Goal: Task Accomplishment & Management: Manage account settings

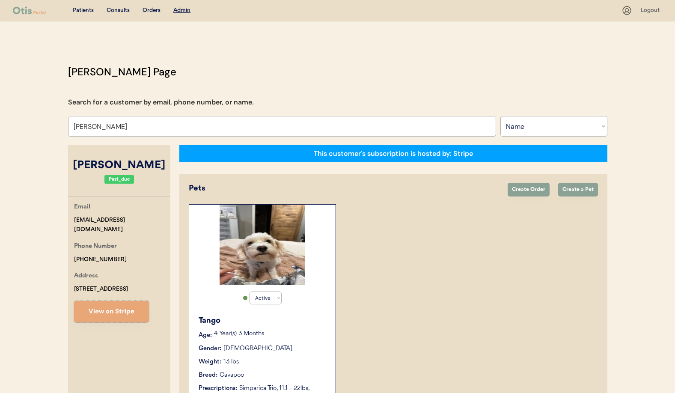
select select ""Name""
select select "true"
click at [132, 129] on input "[PERSON_NAME]" at bounding box center [282, 126] width 428 height 21
drag, startPoint x: 119, startPoint y: 130, endPoint x: 52, endPoint y: 124, distance: 67.5
click at [52, 124] on div "Patients Consults Orders Admin Logout [PERSON_NAME] Admin Page Search for a cus…" at bounding box center [337, 300] width 675 height 600
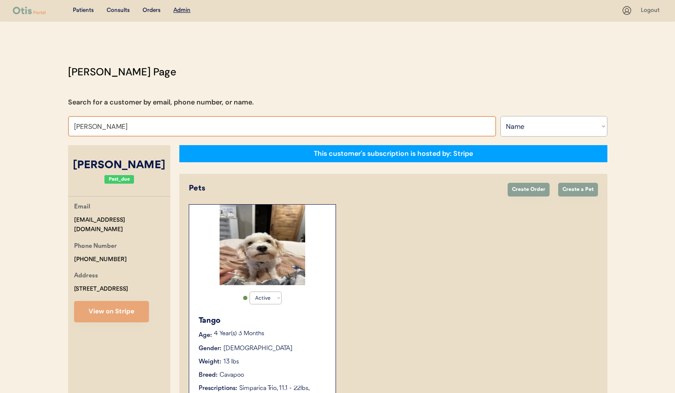
type input "[PERSON_NAME]"
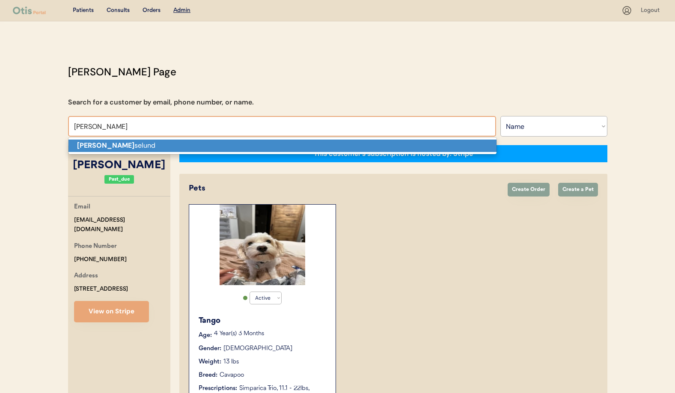
click at [88, 147] on strong "[PERSON_NAME]" at bounding box center [105, 145] width 57 height 9
type input "Nellie roselund"
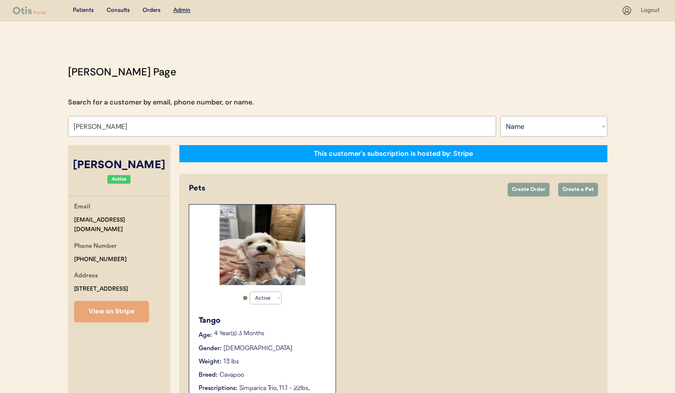
select select "true"
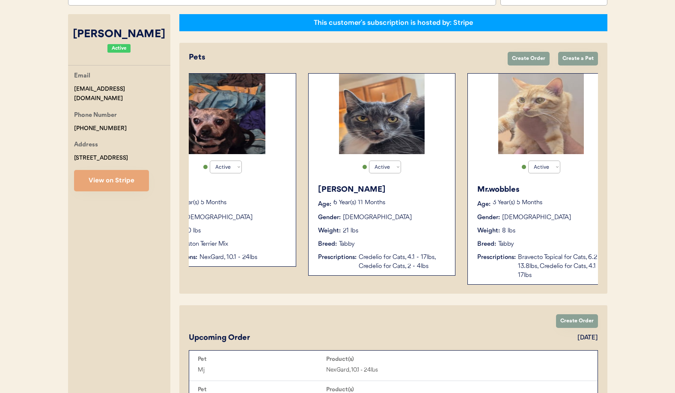
scroll to position [0, 42]
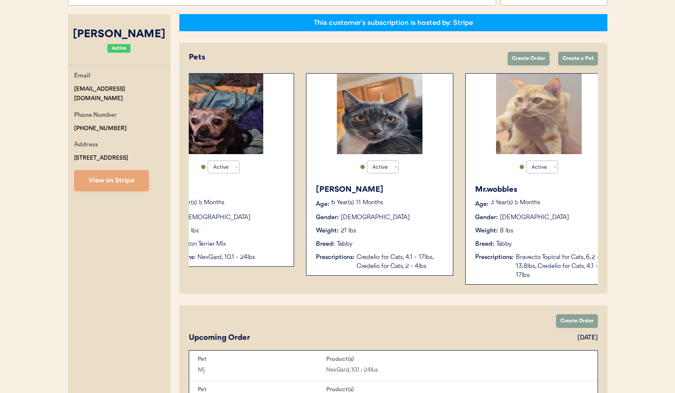
type input "Nellie roselund"
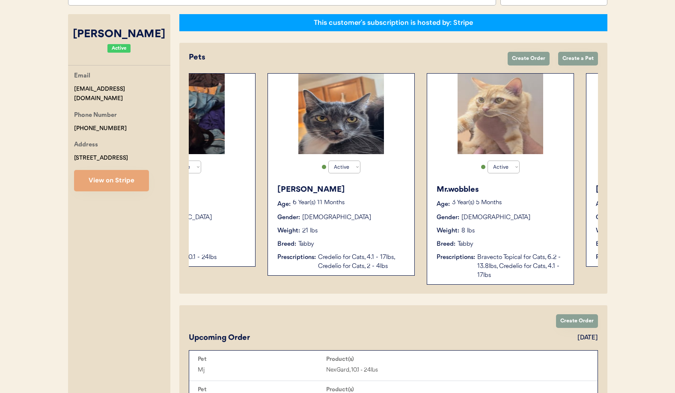
scroll to position [0, 0]
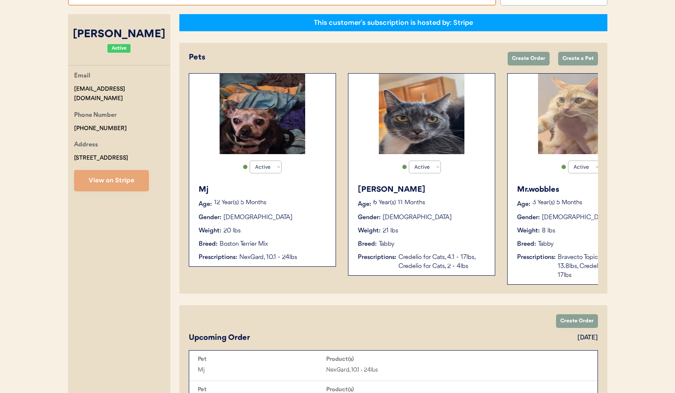
click at [402, 235] on div "Weight: 21 lbs" at bounding box center [422, 231] width 128 height 9
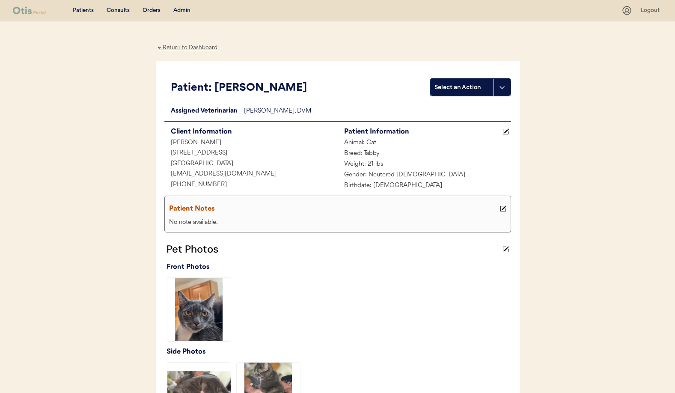
click at [182, 48] on div "← Return to Dashboard" at bounding box center [188, 48] width 64 height 10
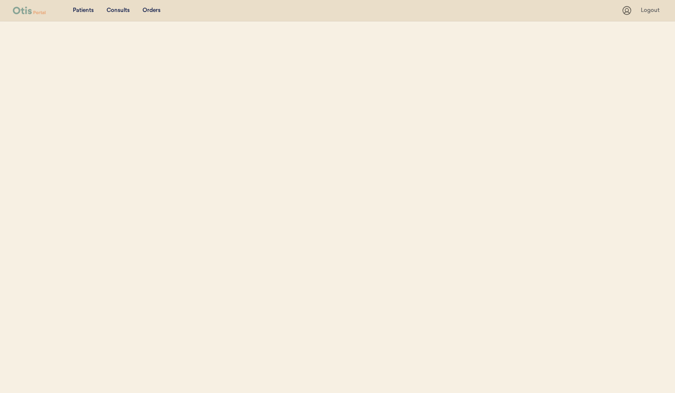
select select ""Name""
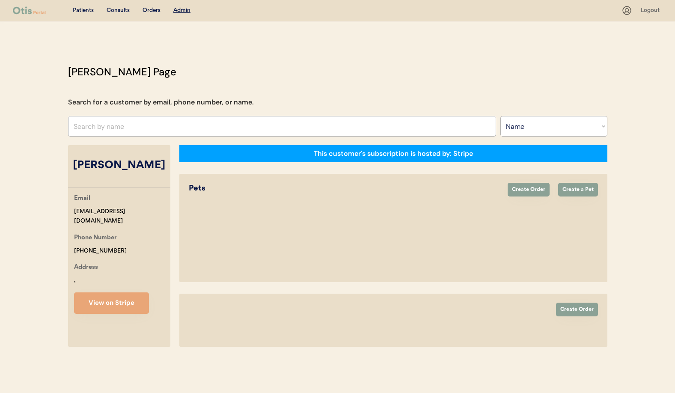
select select "true"
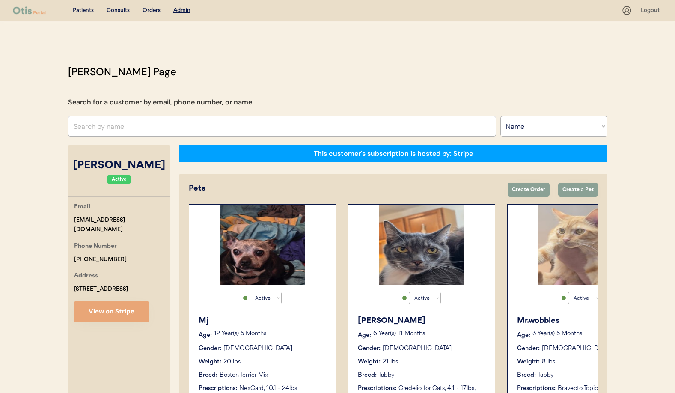
click at [426, 360] on div "Weight: 21 lbs" at bounding box center [422, 362] width 128 height 9
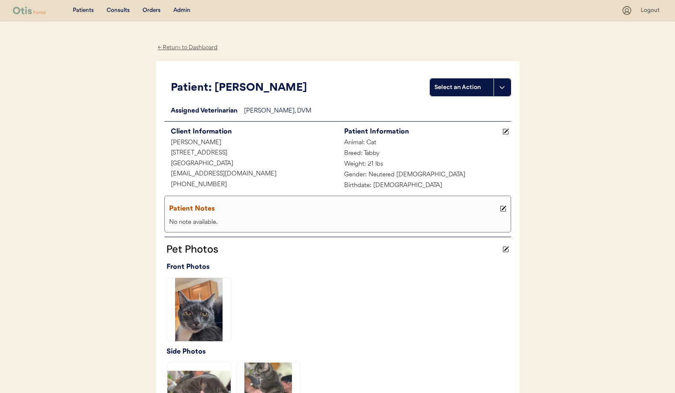
click at [177, 12] on div "Admin" at bounding box center [181, 10] width 17 height 9
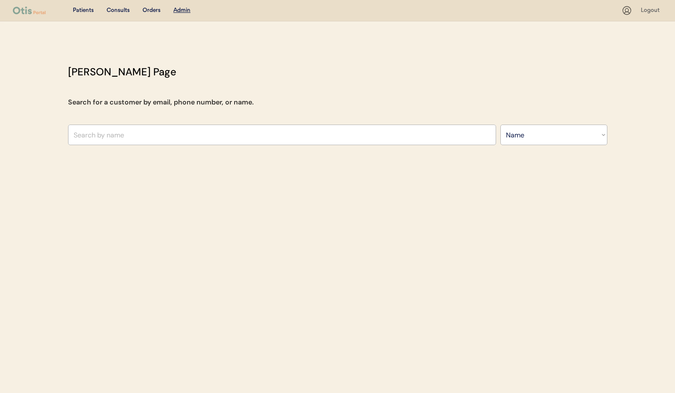
select select ""Name""
click at [182, 139] on input "text" at bounding box center [282, 135] width 428 height 21
type input "har"
type input "harISH MALHI"
type input "hart"
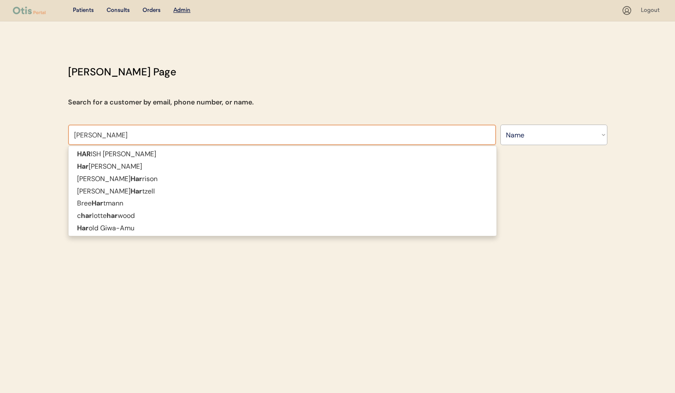
type input "hartley Thomley"
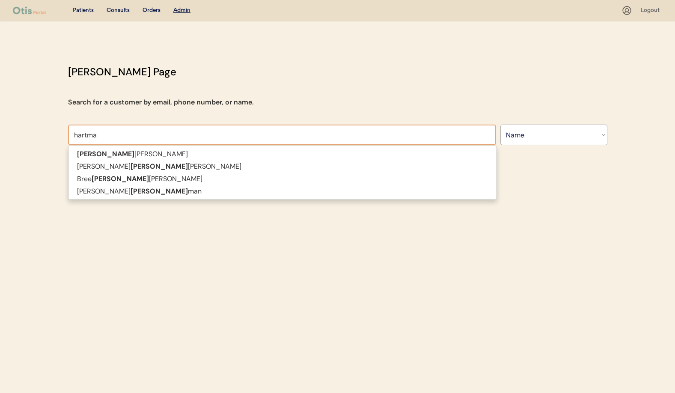
click at [119, 185] on p "Bree Hart mann" at bounding box center [283, 179] width 428 height 12
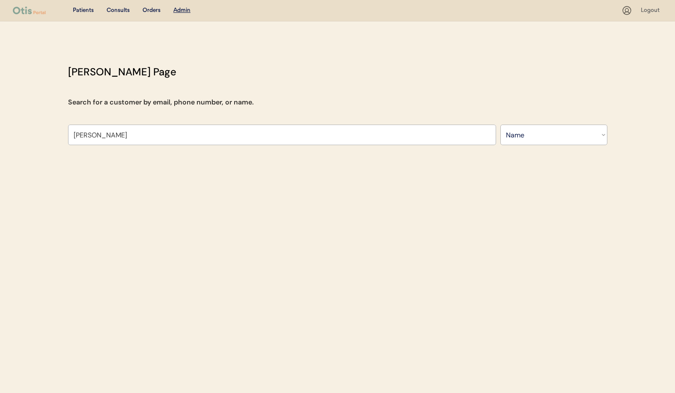
type input "Bree Hartmann"
click at [118, 182] on div at bounding box center [337, 178] width 675 height 14
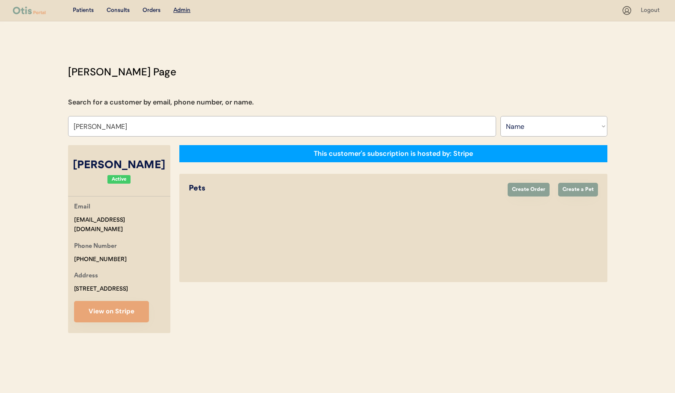
select select "true"
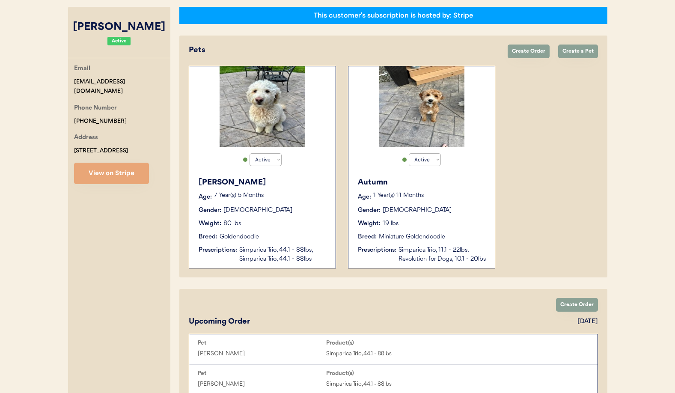
scroll to position [138, 0]
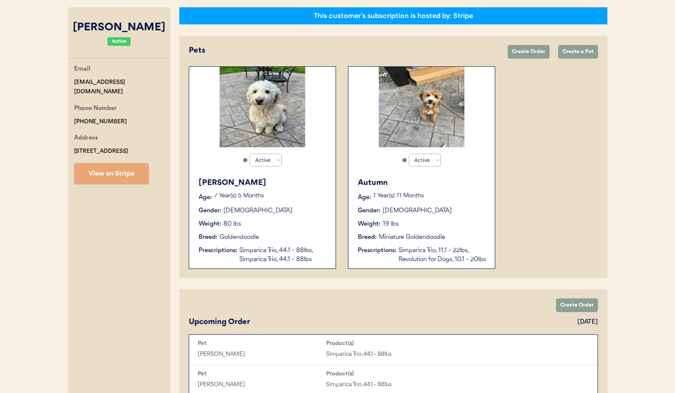
click at [427, 221] on div "Weight: 19 lbs" at bounding box center [422, 224] width 128 height 9
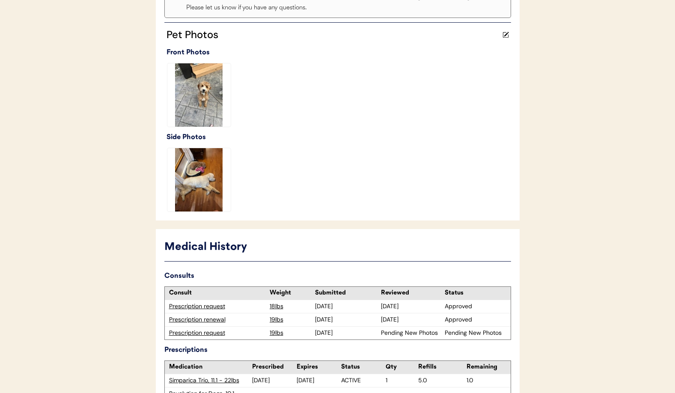
scroll to position [324, 0]
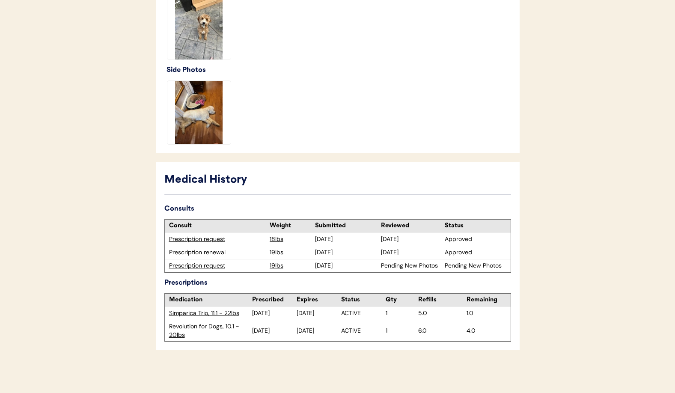
click at [207, 266] on div "Prescription request" at bounding box center [217, 266] width 96 height 9
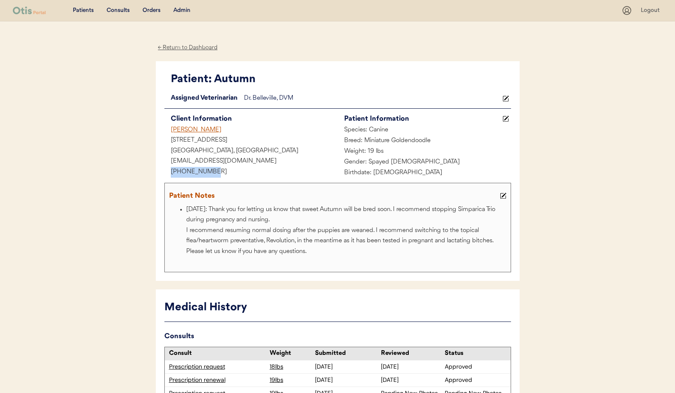
click at [164, 172] on div "[PHONE_NUMBER]" at bounding box center [250, 172] width 173 height 11
click at [186, 47] on div "← Return to Dashboard" at bounding box center [188, 48] width 64 height 10
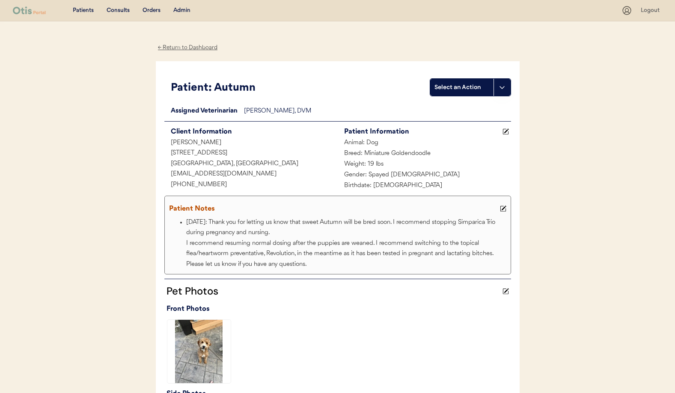
click at [183, 11] on div "Admin" at bounding box center [181, 10] width 17 height 9
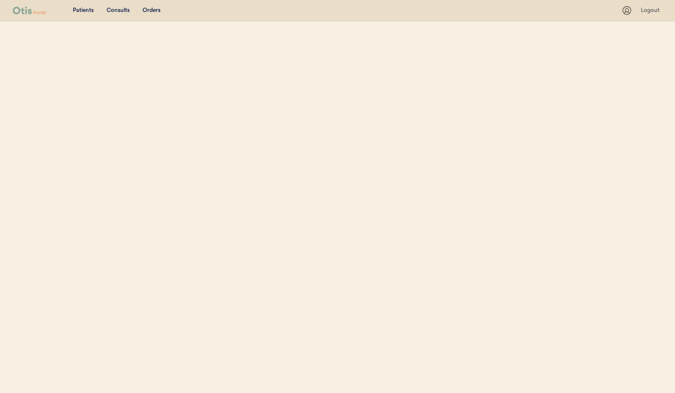
select select ""Name""
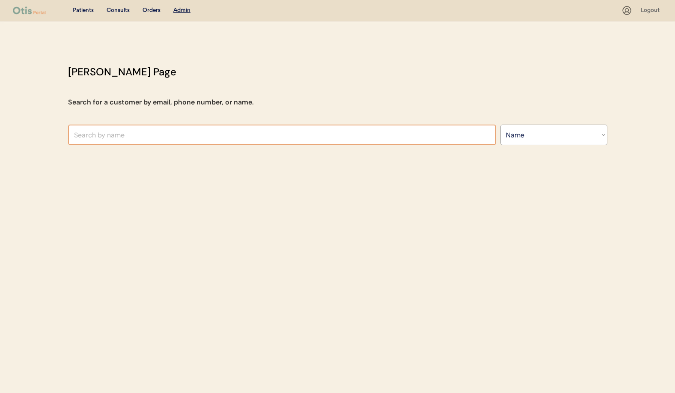
click at [140, 137] on input "text" at bounding box center [282, 135] width 428 height 21
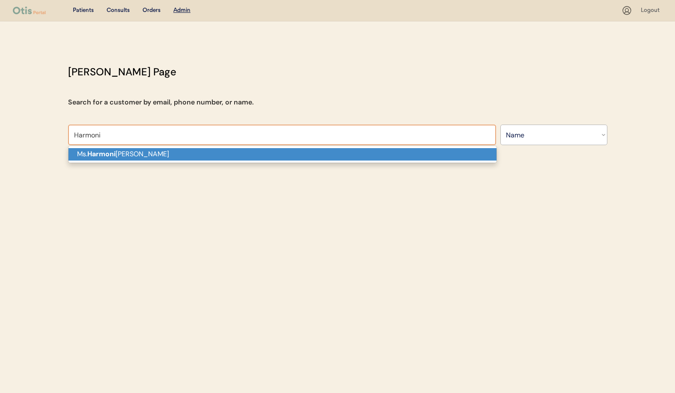
click at [139, 158] on p "Ms. Harmoni VanEtten" at bounding box center [283, 154] width 428 height 12
type input "Ms. Harmoni VanEtten"
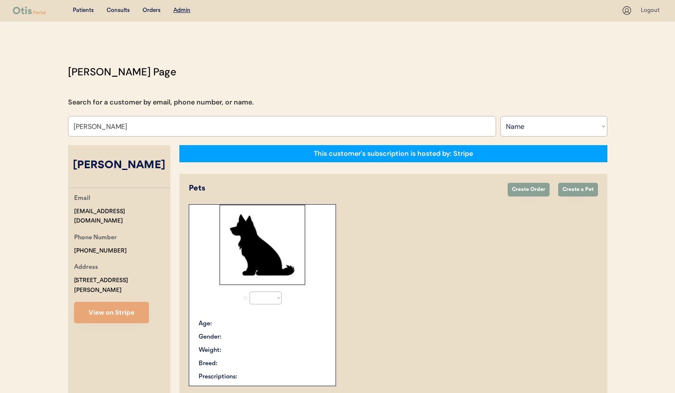
select select "true"
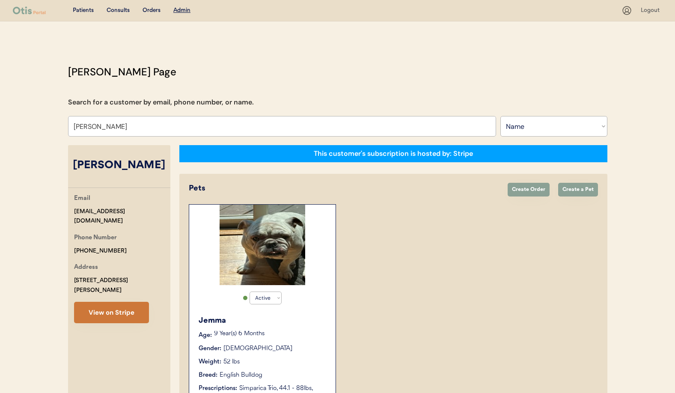
scroll to position [149, 0]
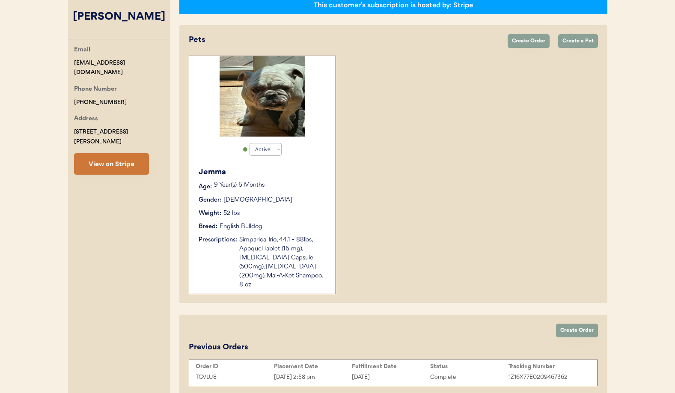
click at [109, 170] on div "Ms. Harmoni VanEtten Email harm781@gmail.com Phone Number +18458668200 Address …" at bounding box center [119, 196] width 102 height 399
click at [125, 169] on button "View on Stripe" at bounding box center [111, 163] width 75 height 21
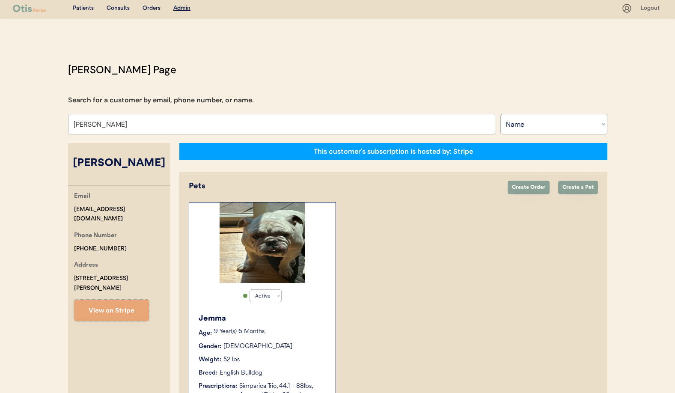
scroll to position [1, 0]
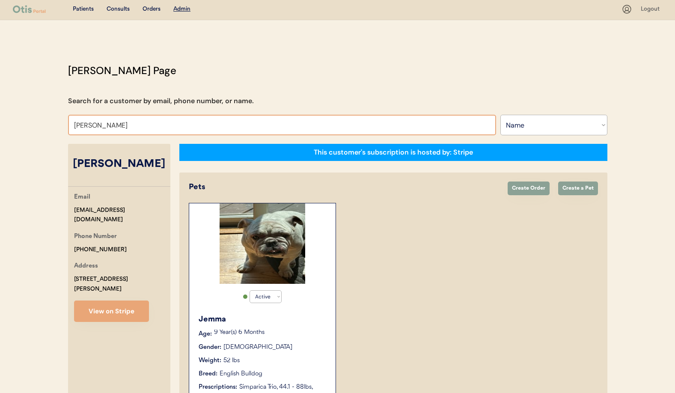
drag, startPoint x: 150, startPoint y: 124, endPoint x: 155, endPoint y: 128, distance: 6.4
click at [150, 124] on input "Ms. Harmoni VanEtten" at bounding box center [282, 125] width 428 height 21
drag, startPoint x: 64, startPoint y: 123, endPoint x: 42, endPoint y: 124, distance: 21.8
click at [42, 124] on div "Patients Consults Orders Admin Logout Otis Admin Page Search for a customer by …" at bounding box center [337, 291] width 675 height 584
type input "bree"
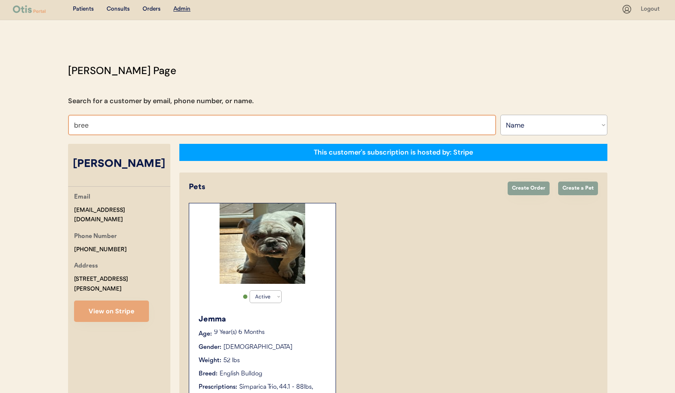
type input "bree Hartmann"
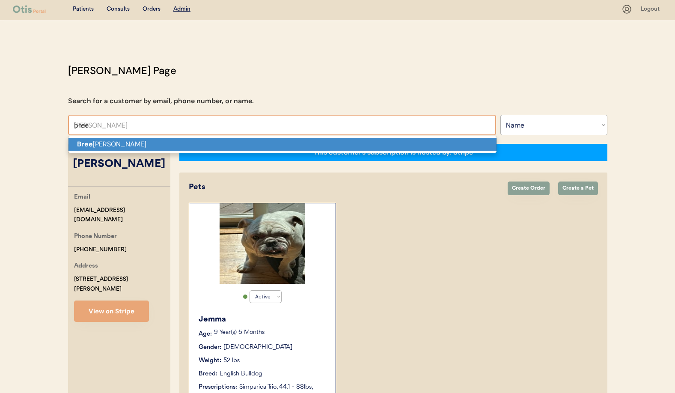
click at [153, 144] on p "Bree Hartmann" at bounding box center [283, 144] width 428 height 12
type input "Bree Hartmann"
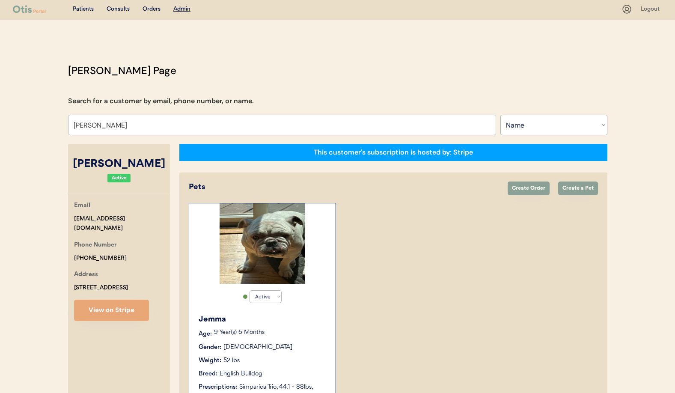
select select "true"
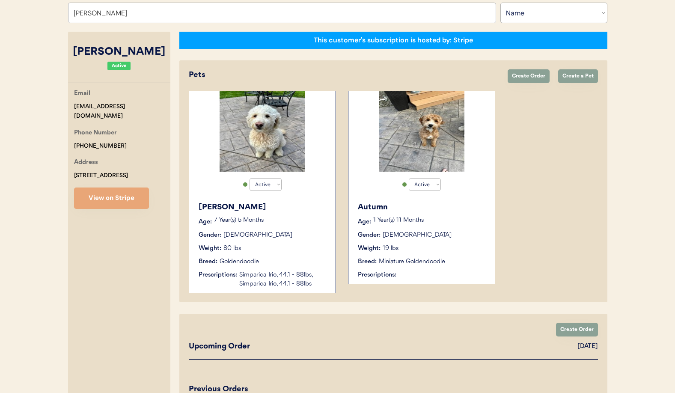
scroll to position [115, 0]
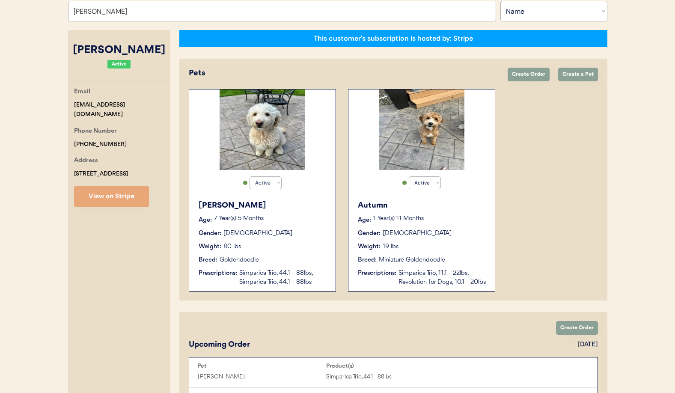
type input "Bree Hartmann"
click at [445, 245] on div "Weight: 19 lbs" at bounding box center [422, 246] width 128 height 9
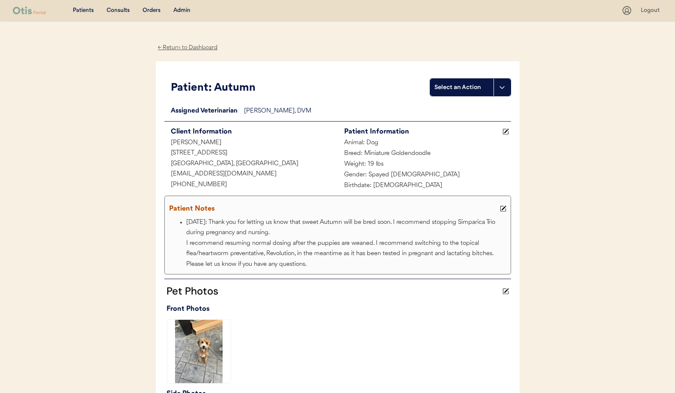
drag, startPoint x: 503, startPoint y: 209, endPoint x: 441, endPoint y: 216, distance: 62.5
click at [502, 209] on use at bounding box center [503, 209] width 6 height 6
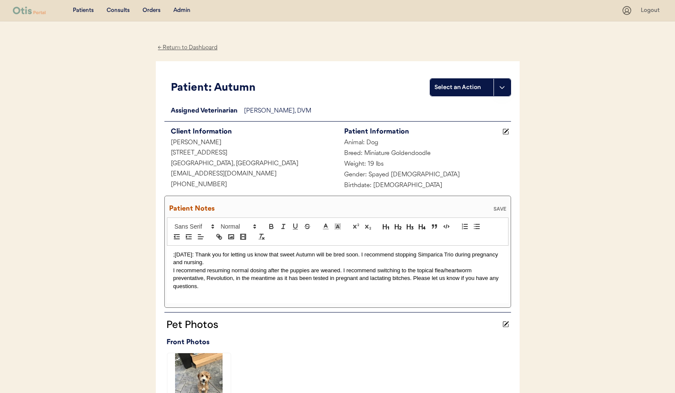
click at [173, 253] on p ";1/20/25: Thank you for letting us know that sweet Autumn will be bred soon. I …" at bounding box center [337, 259] width 329 height 16
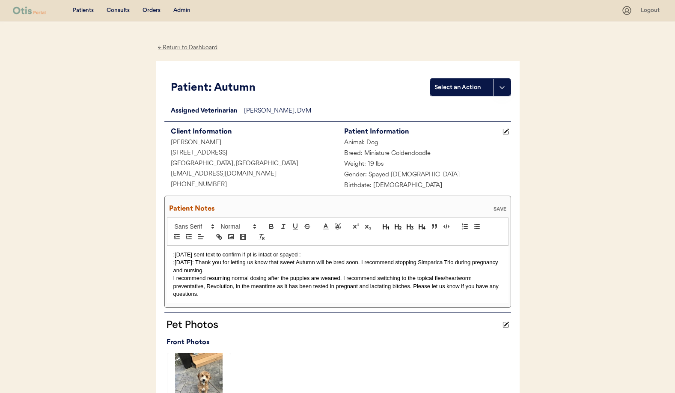
click at [311, 257] on p ";9/2/25 sent text to confirm if pt is intact or spayed :" at bounding box center [337, 255] width 329 height 8
click at [502, 207] on div "SAVE" at bounding box center [500, 208] width 17 height 5
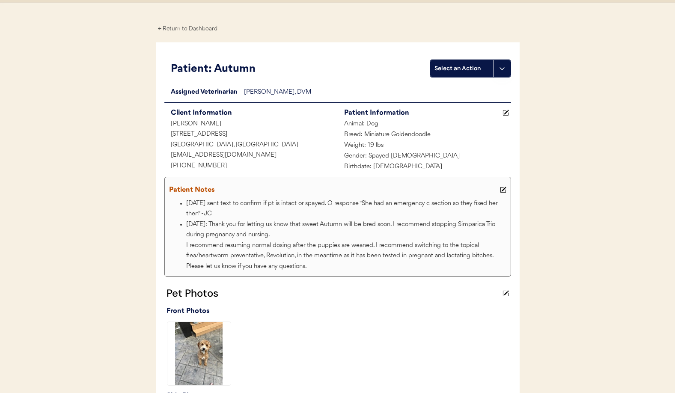
scroll to position [20, 0]
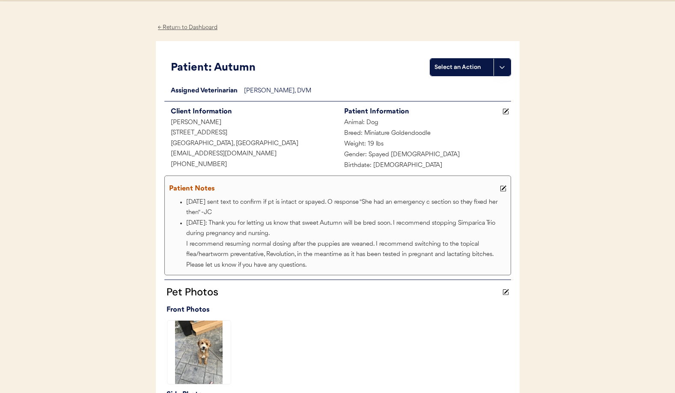
click at [195, 28] on div "← Return to Dashboard" at bounding box center [188, 28] width 64 height 10
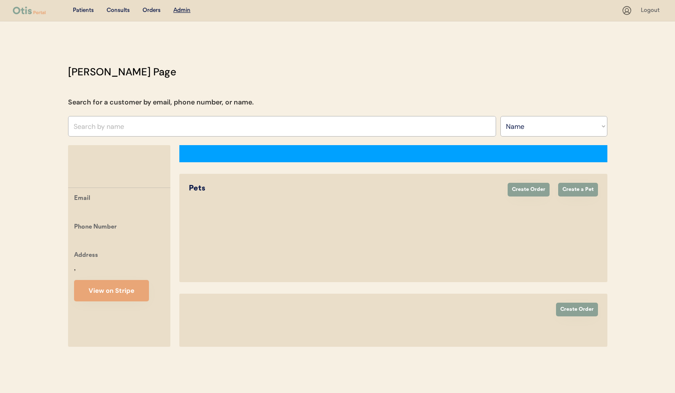
select select ""Name""
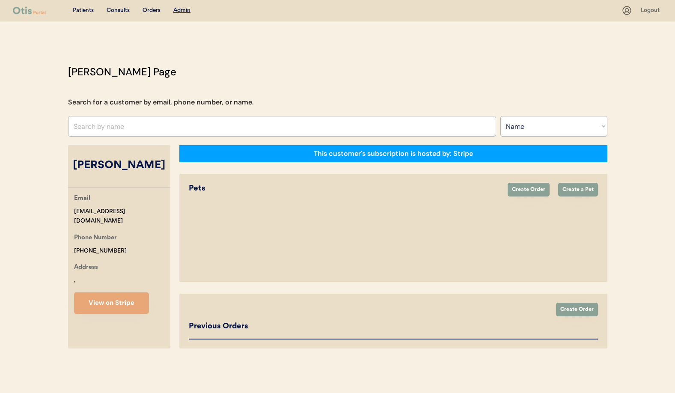
select select "true"
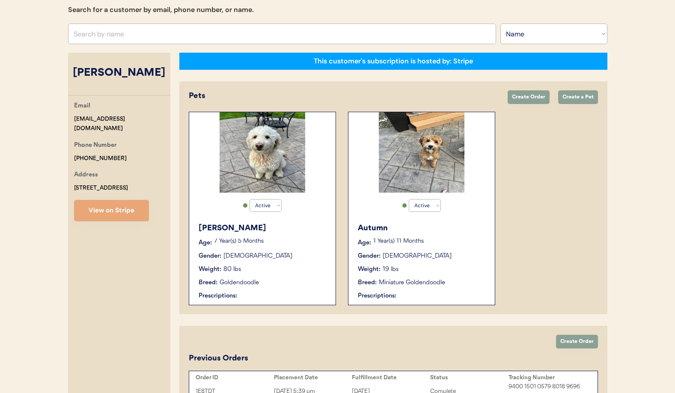
scroll to position [61, 0]
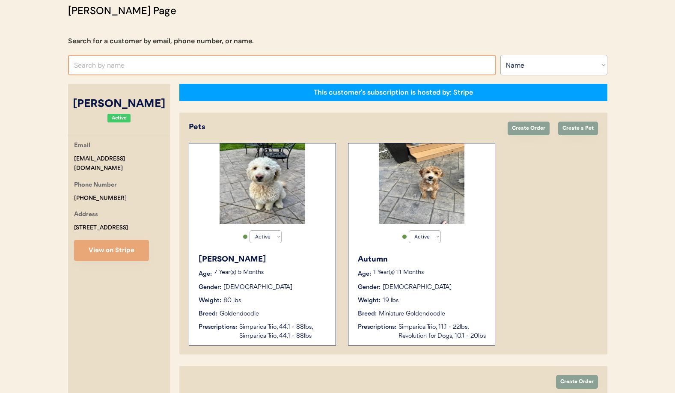
click at [127, 67] on input "text" at bounding box center [282, 65] width 428 height 21
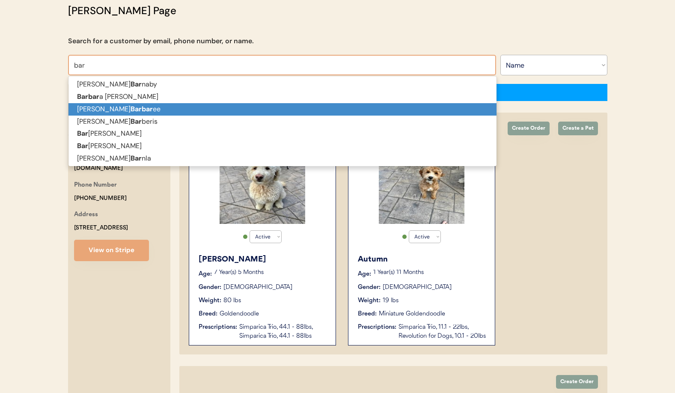
click at [126, 107] on p "[PERSON_NAME] bar ee" at bounding box center [283, 109] width 428 height 12
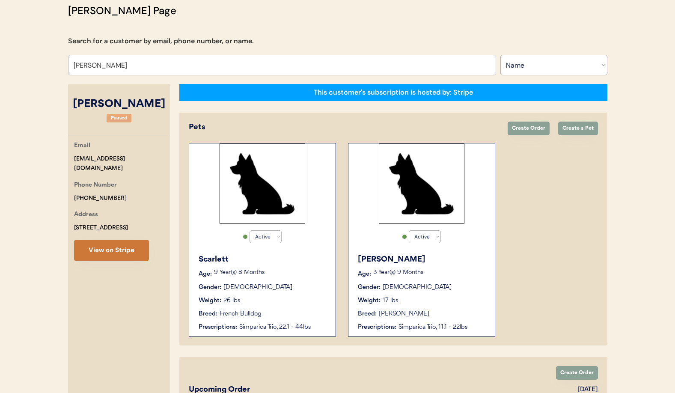
click at [115, 253] on button "View on Stripe" at bounding box center [111, 250] width 75 height 21
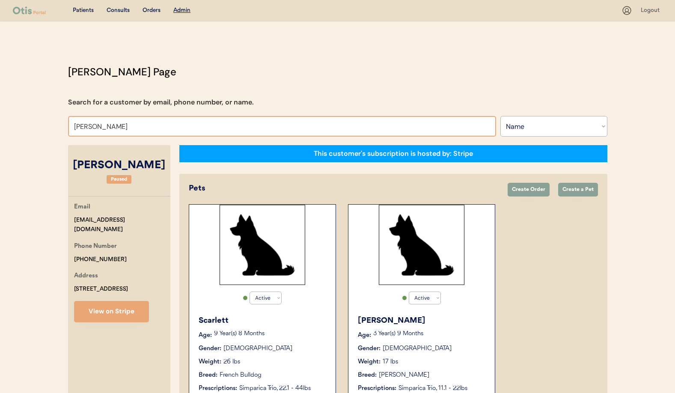
drag, startPoint x: 120, startPoint y: 126, endPoint x: 43, endPoint y: 118, distance: 77.5
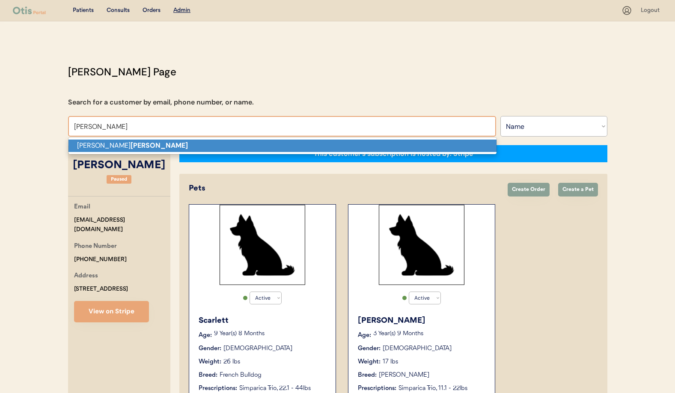
drag, startPoint x: 91, startPoint y: 146, endPoint x: 89, endPoint y: 149, distance: 4.4
click at [90, 146] on p "[PERSON_NAME]" at bounding box center [283, 146] width 428 height 12
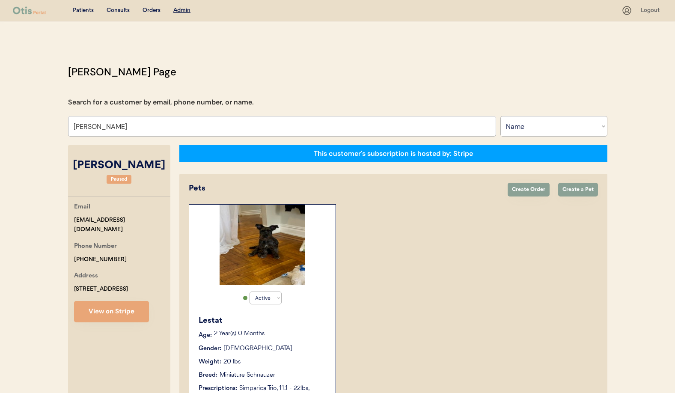
drag, startPoint x: 120, startPoint y: 289, endPoint x: 91, endPoint y: 282, distance: 29.5
copy div "11026 Tascosa St Dallas, TX 75228"
drag, startPoint x: 141, startPoint y: 127, endPoint x: 62, endPoint y: 120, distance: 79.6
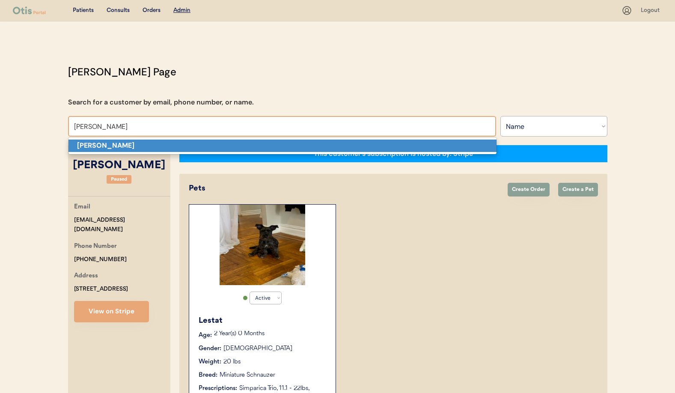
click at [91, 142] on strong "Julia Jones" at bounding box center [105, 145] width 57 height 9
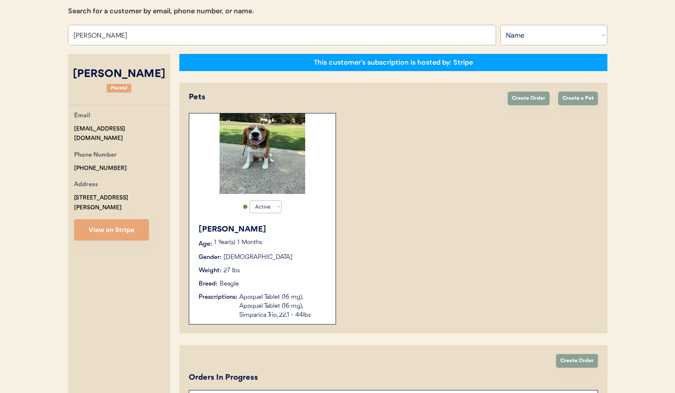
scroll to position [105, 0]
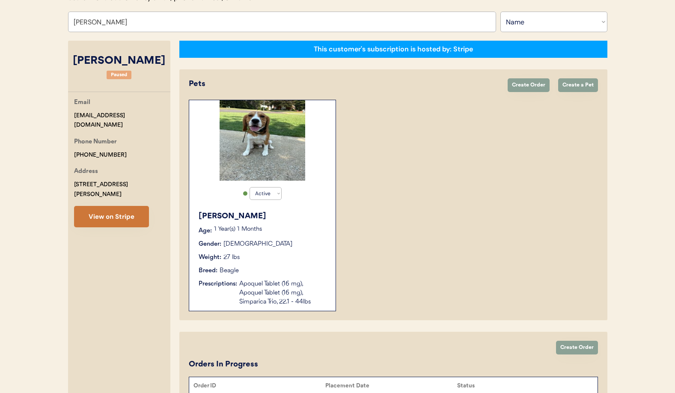
click at [119, 207] on button "View on Stripe" at bounding box center [111, 216] width 75 height 21
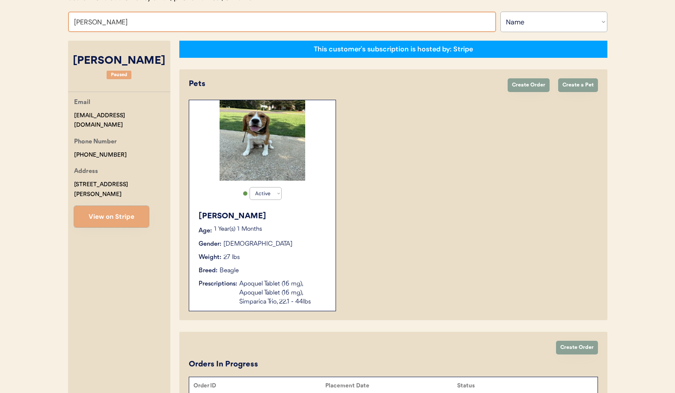
click at [124, 26] on input "Julia Jones" at bounding box center [282, 22] width 428 height 21
click at [120, 23] on input "Julia Jones" at bounding box center [282, 22] width 428 height 21
drag, startPoint x: 123, startPoint y: 22, endPoint x: 35, endPoint y: 22, distance: 88.2
click at [35, 22] on div "Patients Consults Orders Admin Logout Otis Admin Page Search for a customer by …" at bounding box center [337, 206] width 675 height 623
type input "Kaitly"
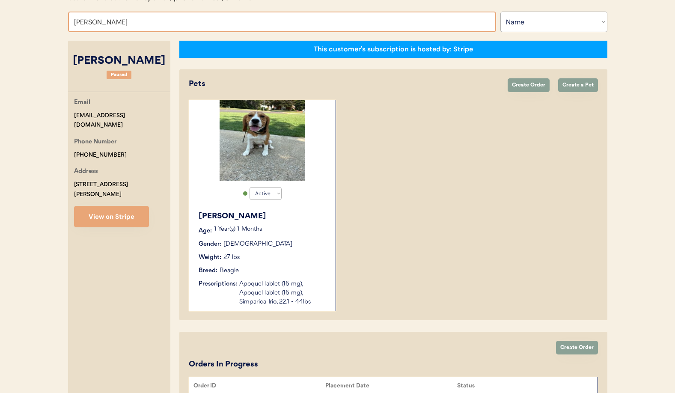
type input "Kaitlynn Beck"
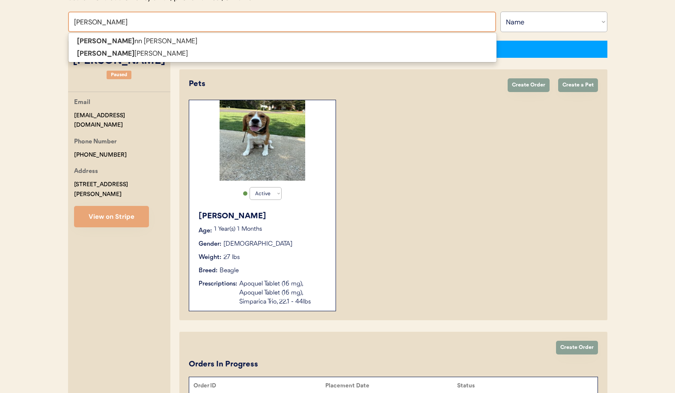
type input "Kaitlynn"
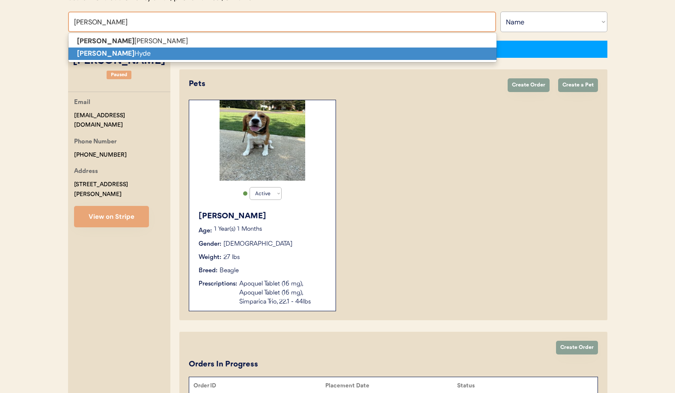
click at [86, 50] on strong "Kaitlynn" at bounding box center [105, 53] width 57 height 9
type input "[PERSON_NAME]"
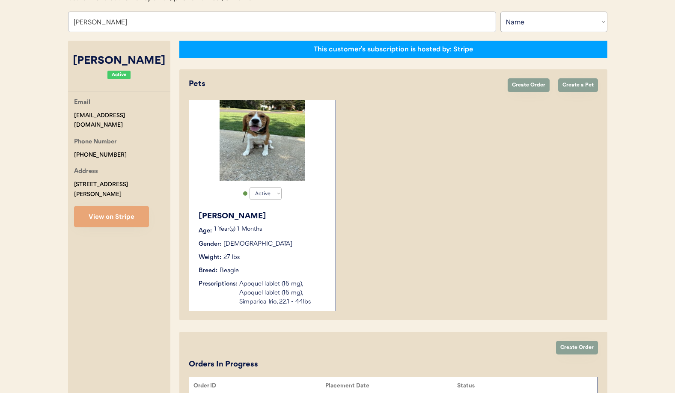
select select "true"
select select "false"
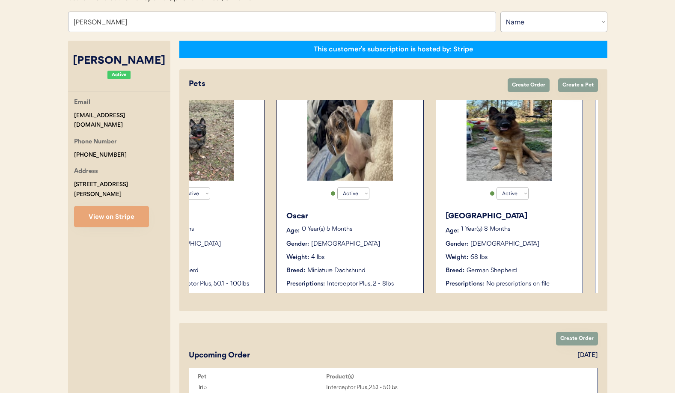
scroll to position [0, 424]
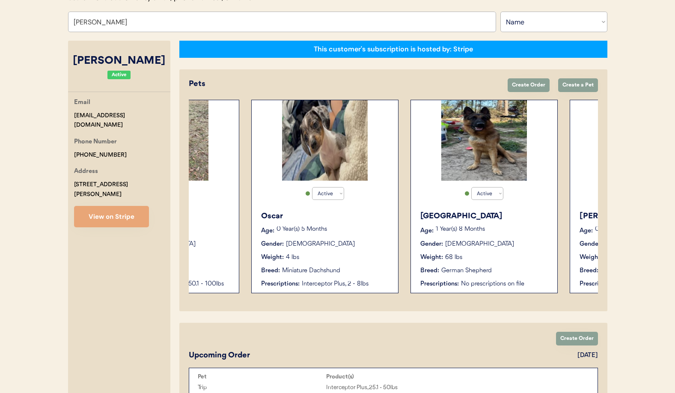
type input "[PERSON_NAME]"
click at [367, 224] on div "Oscar Age: 0 Year(s) 5 Months Gender: Male Weight: 4 lbs Breed: Miniature Dachs…" at bounding box center [325, 249] width 138 height 87
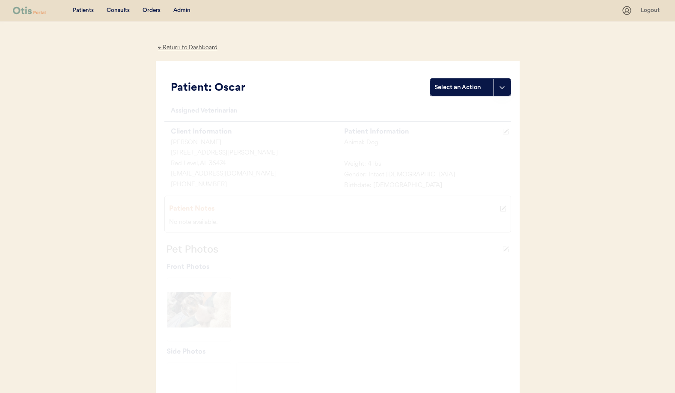
click at [168, 47] on div "← Return to Dashboard" at bounding box center [188, 48] width 64 height 10
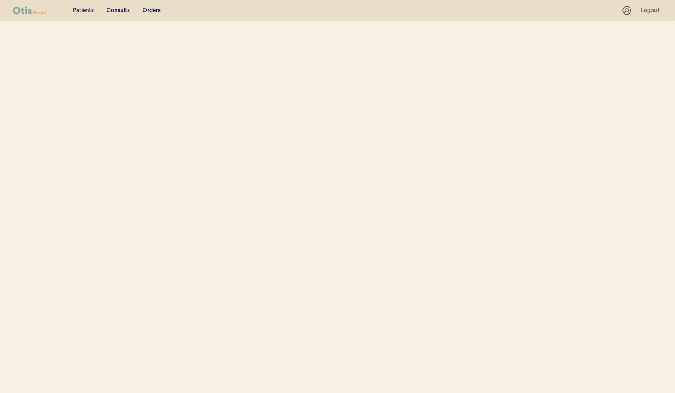
select select ""Name""
select select "true"
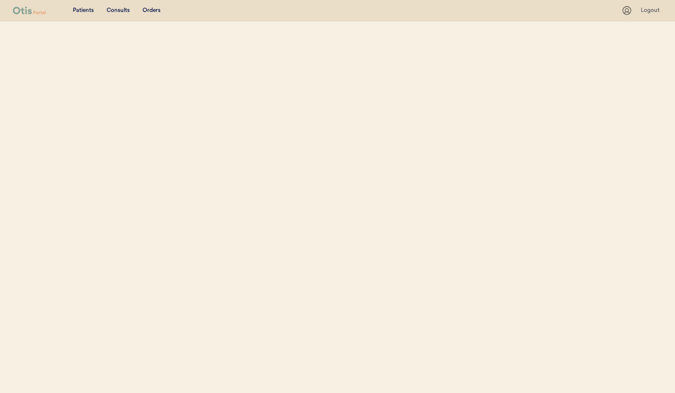
select select "true"
select select "false"
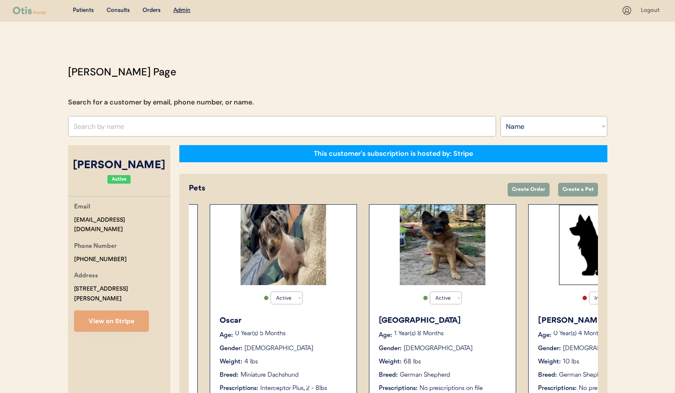
scroll to position [0, 520]
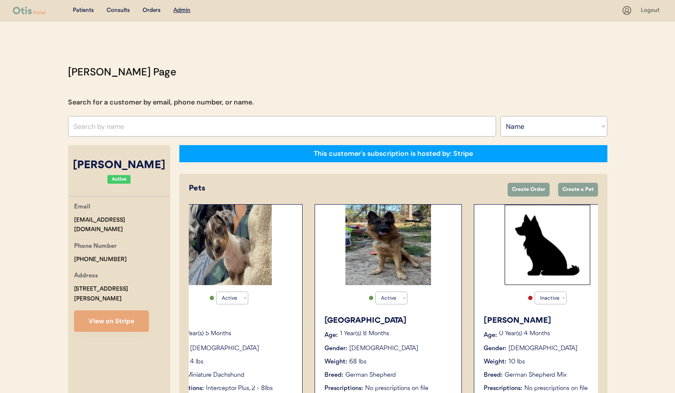
click at [401, 316] on div "[GEOGRAPHIC_DATA]" at bounding box center [389, 321] width 128 height 12
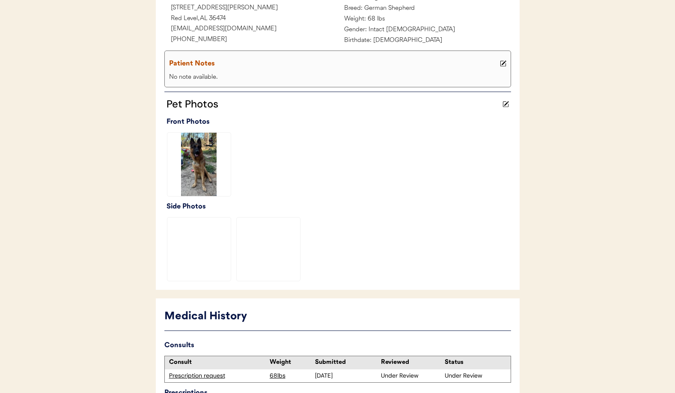
scroll to position [215, 0]
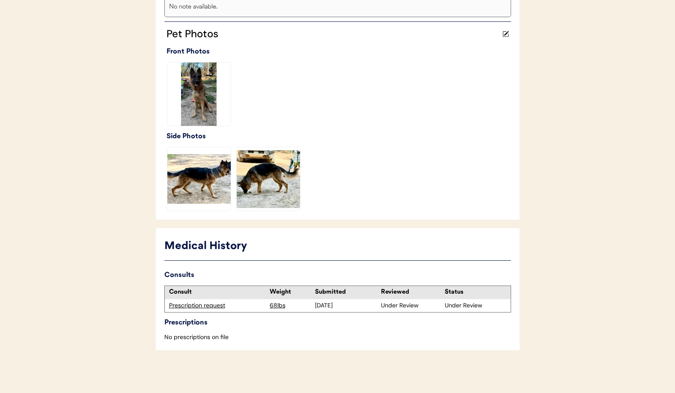
click at [201, 307] on div "Prescription request" at bounding box center [217, 306] width 96 height 9
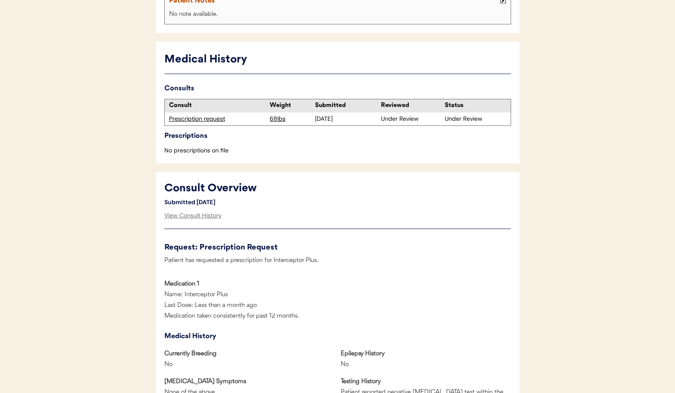
scroll to position [196, 0]
click at [179, 217] on div "View Consult History" at bounding box center [192, 215] width 57 height 17
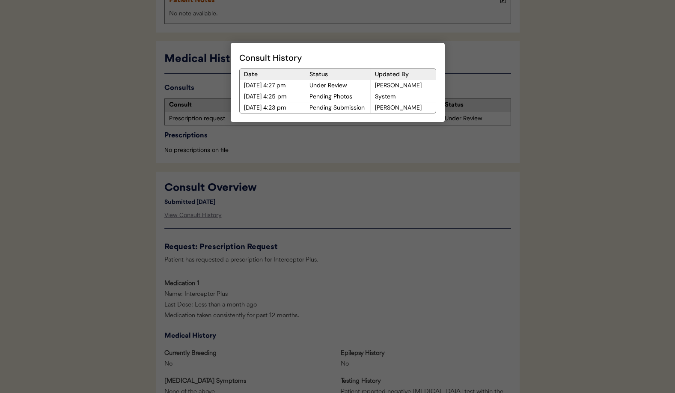
click at [357, 223] on div at bounding box center [337, 196] width 675 height 393
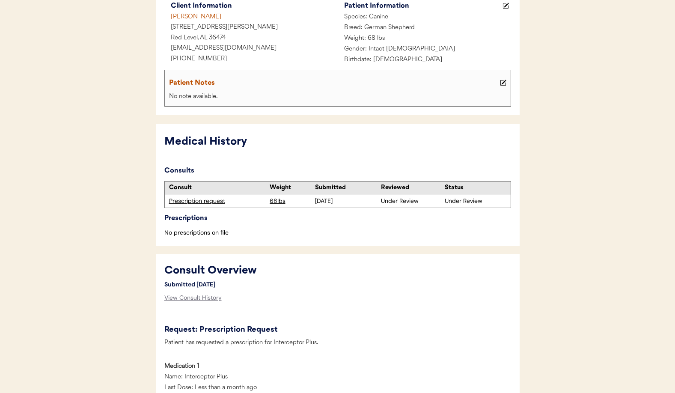
scroll to position [0, 0]
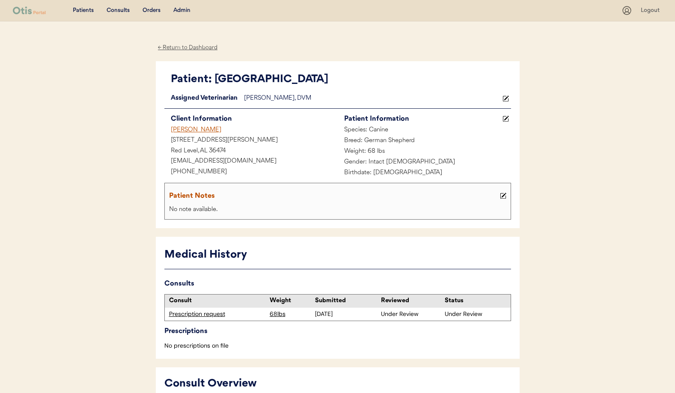
click at [168, 47] on div "← Return to Dashboard" at bounding box center [188, 48] width 64 height 10
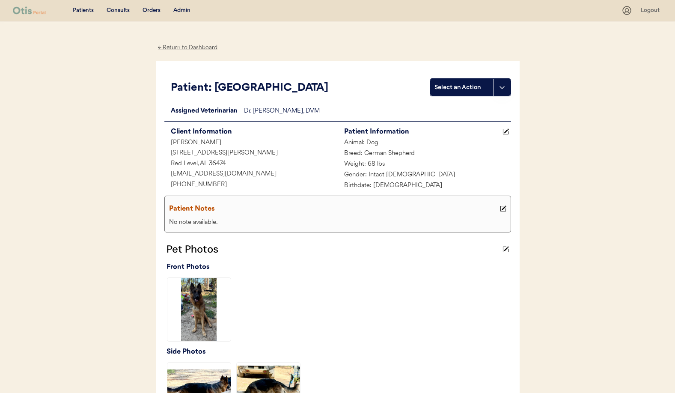
click at [183, 12] on div "Admin" at bounding box center [181, 10] width 17 height 9
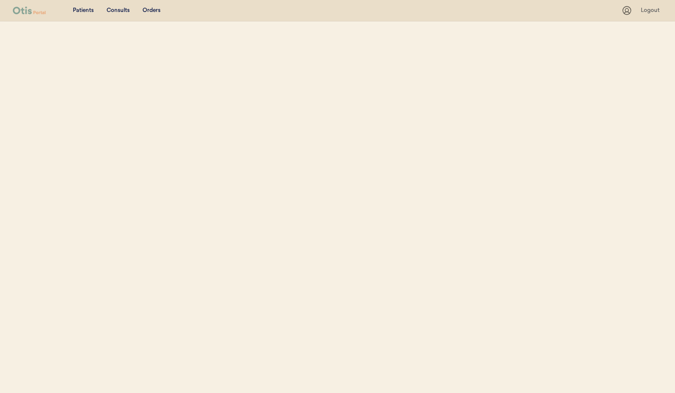
select select ""Name""
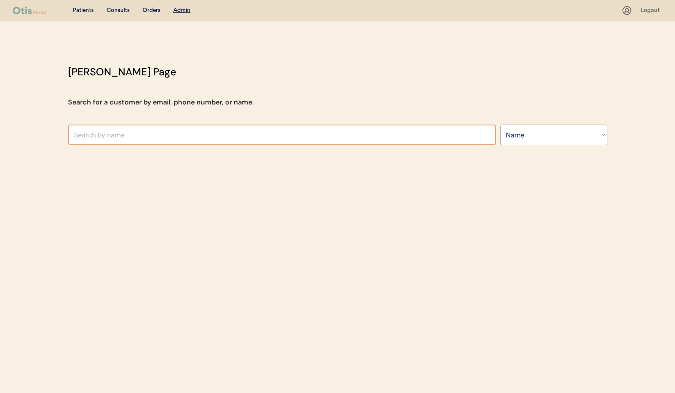
click at [155, 136] on input "text" at bounding box center [282, 135] width 428 height 21
paste input "[PERSON_NAME]"
type input "[PERSON_NAME]"
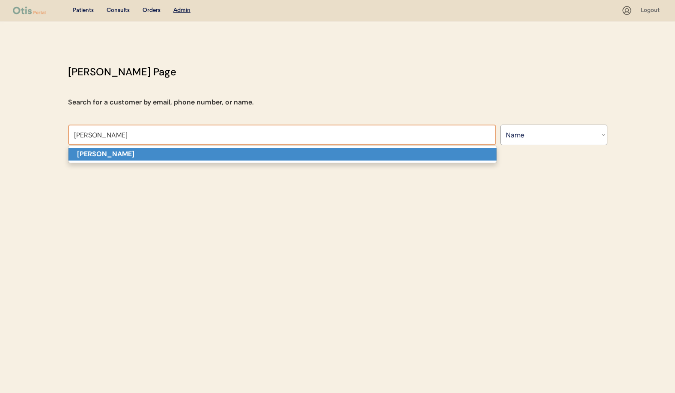
click at [125, 156] on strong "[PERSON_NAME]" at bounding box center [105, 153] width 57 height 9
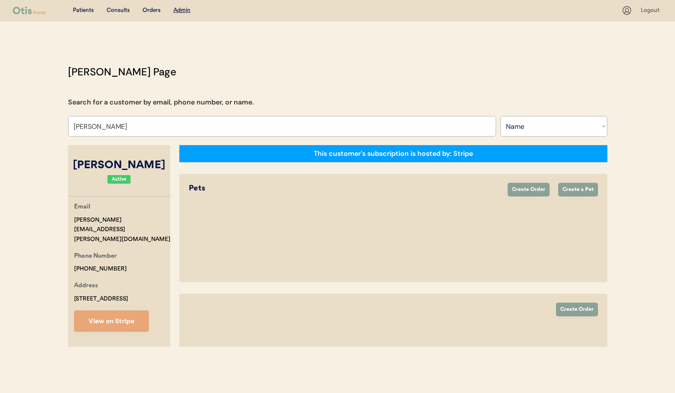
select select "true"
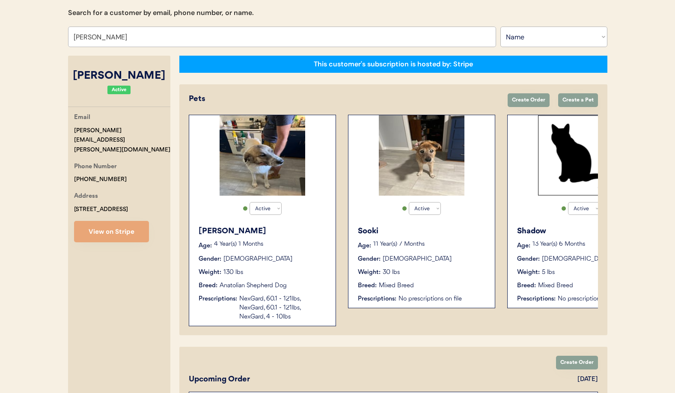
scroll to position [156, 0]
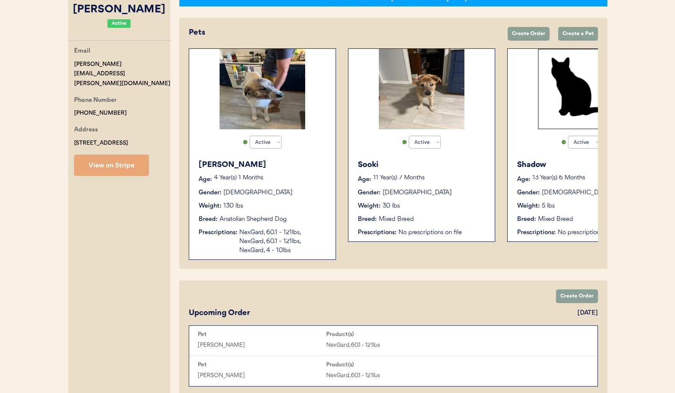
type input "[PERSON_NAME]"
click at [278, 230] on div "NexGard, 60.1 - 121lbs, NexGard, 60.1 - 121lbs, NexGard, 4 - 10lbs" at bounding box center [283, 241] width 88 height 27
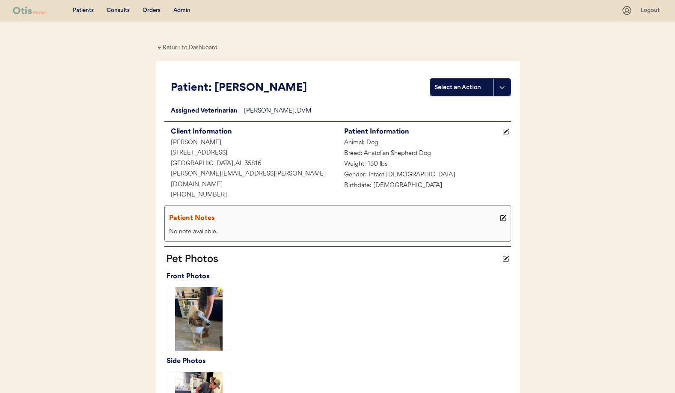
click at [175, 46] on div "← Return to Dashboard" at bounding box center [188, 48] width 64 height 10
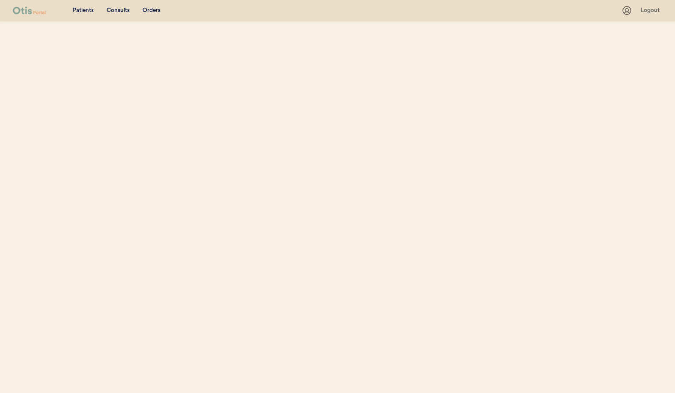
select select ""Name""
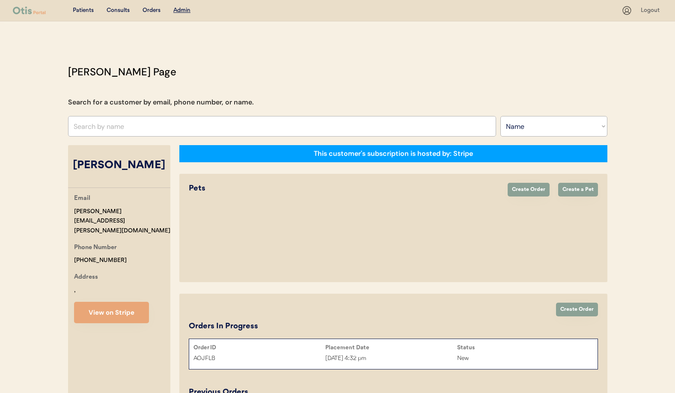
select select "true"
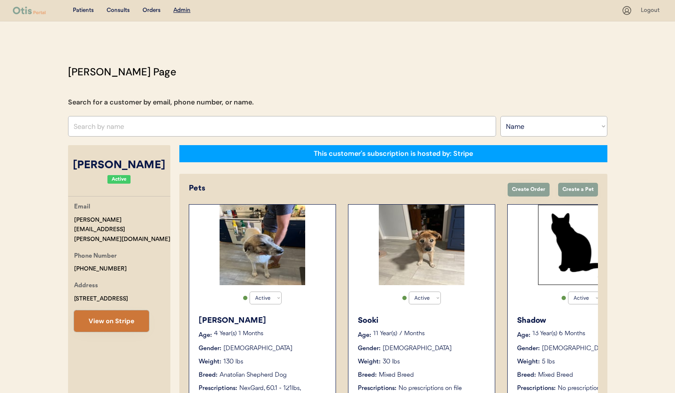
click at [124, 312] on button "View on Stripe" at bounding box center [111, 321] width 75 height 21
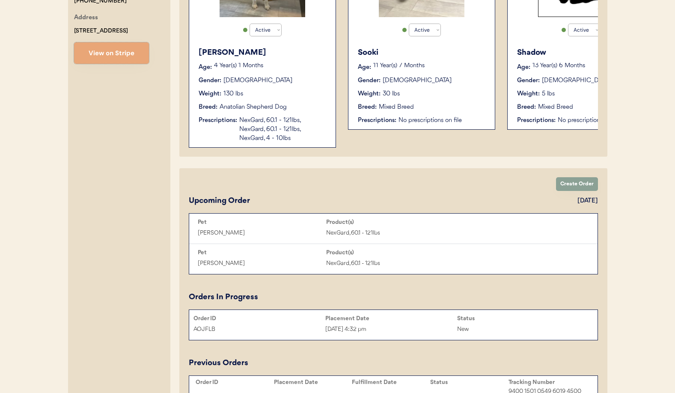
scroll to position [162, 0]
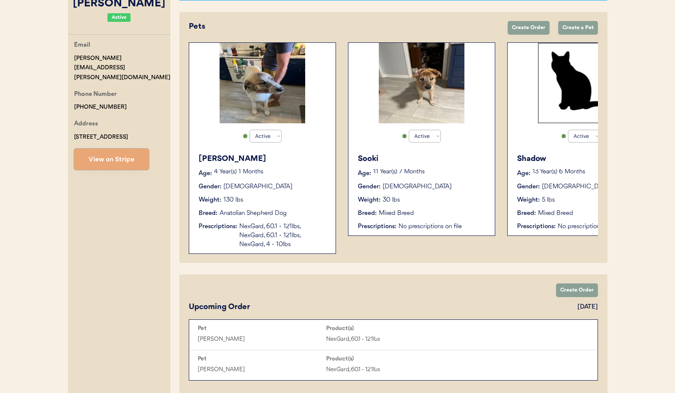
click at [288, 224] on div "NexGard, 60.1 - 121lbs, NexGard, 60.1 - 121lbs, NexGard, 4 - 10lbs" at bounding box center [283, 235] width 88 height 27
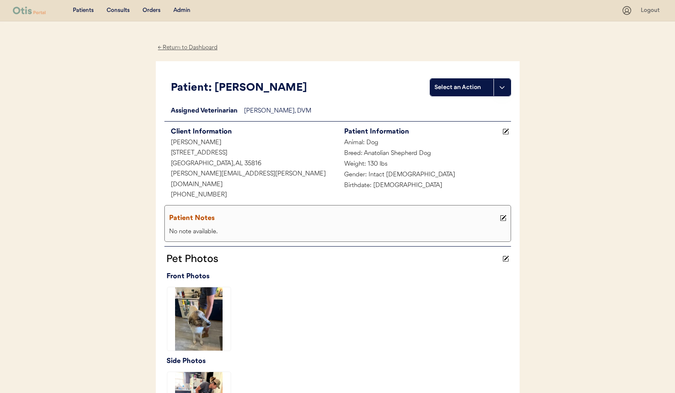
click at [183, 49] on div "← Return to Dashboard" at bounding box center [188, 48] width 64 height 10
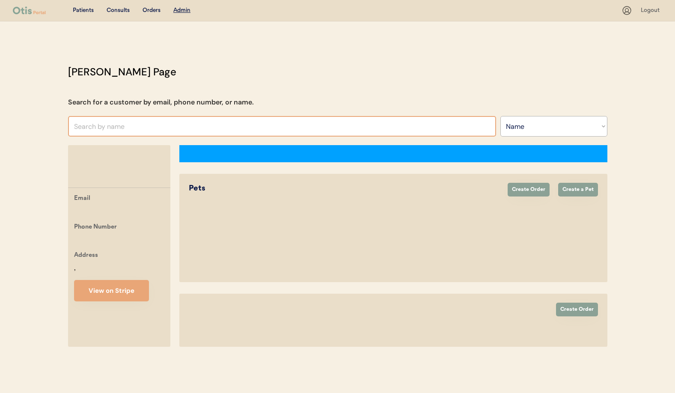
select select ""Name""
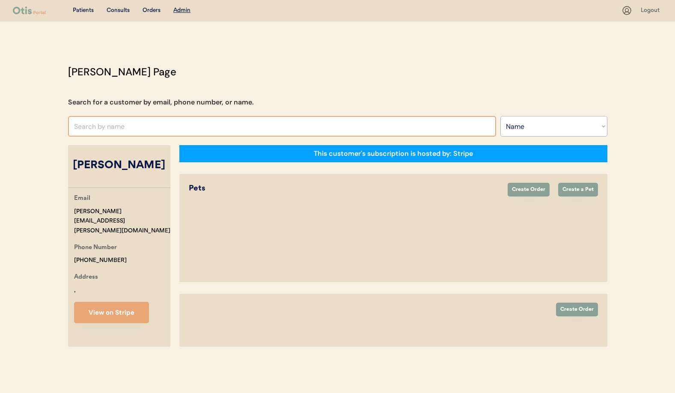
select select "true"
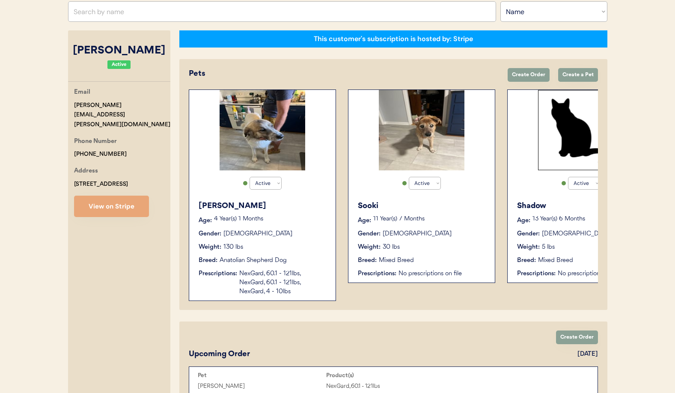
scroll to position [122, 0]
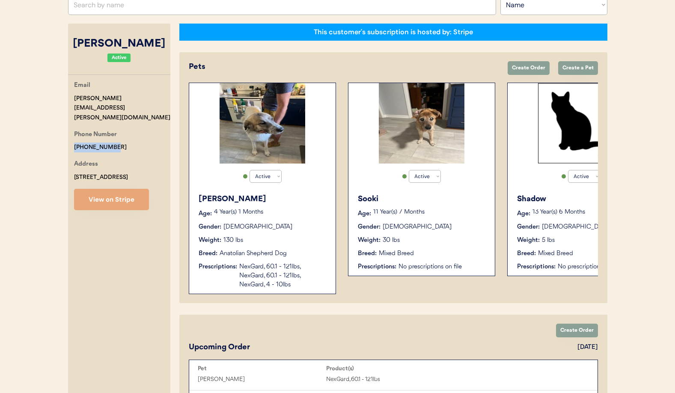
drag, startPoint x: 98, startPoint y: 129, endPoint x: 67, endPoint y: 128, distance: 30.9
click at [66, 128] on div "[PERSON_NAME] Page Search for a customer by email, phone number, or name. Searc…" at bounding box center [338, 360] width 557 height 835
copy div "[PHONE_NUMBER]"
